Goal: Navigation & Orientation: Find specific page/section

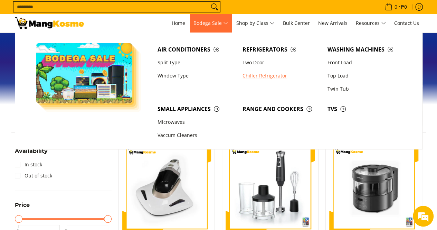
scroll to position [35, 0]
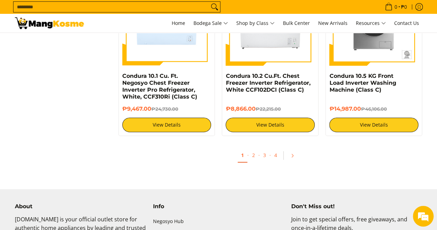
scroll to position [1383, 0]
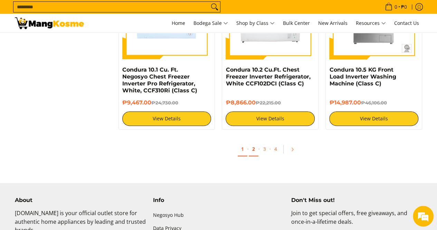
click at [254, 149] on link "2" at bounding box center [254, 149] width 10 height 14
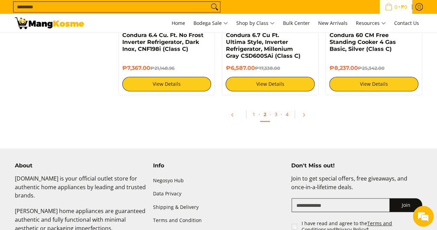
scroll to position [1244, 0]
